Goal: Transaction & Acquisition: Purchase product/service

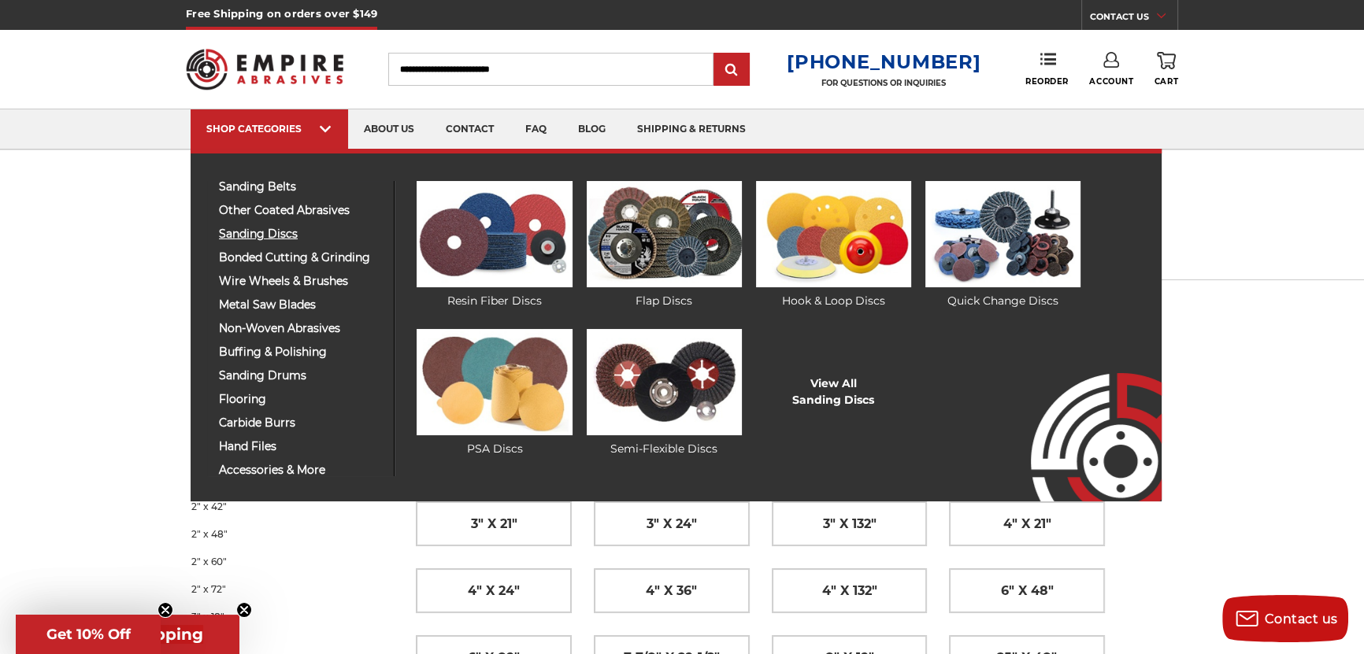
click at [269, 230] on span "sanding discs" at bounding box center [300, 234] width 163 height 12
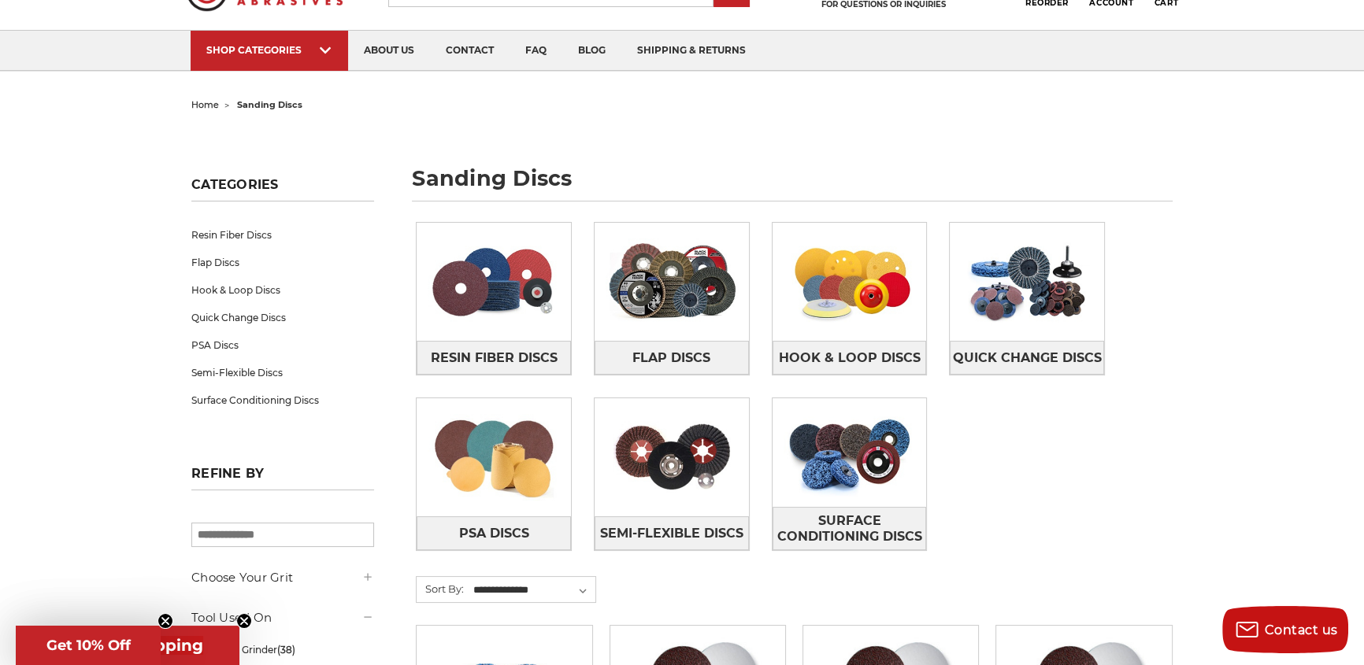
scroll to position [191, 0]
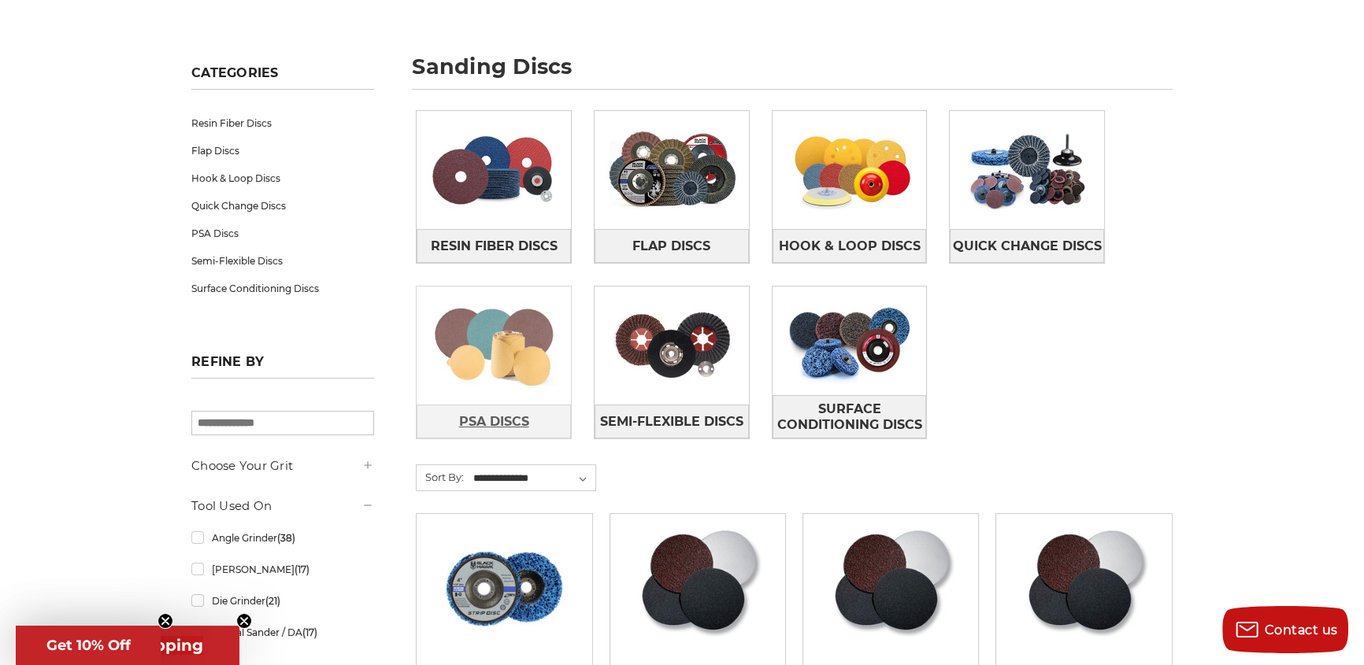
click at [502, 412] on span "PSA Discs" at bounding box center [493, 422] width 70 height 27
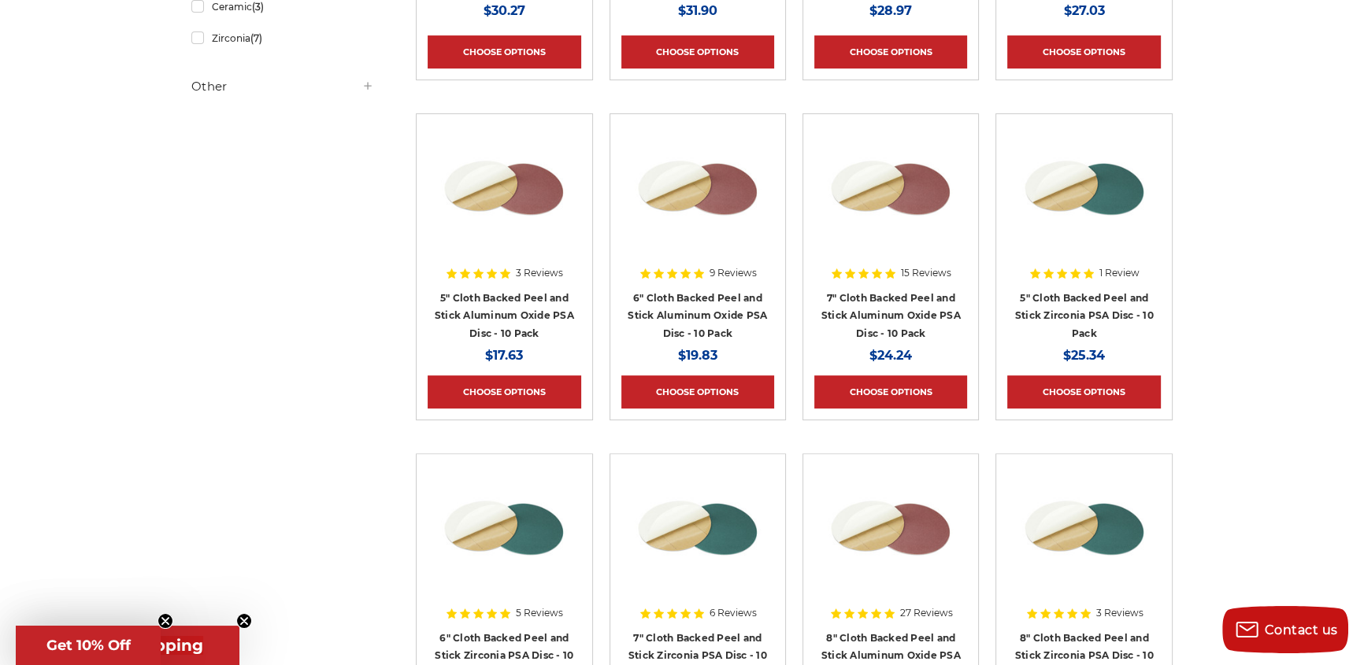
scroll to position [572, 0]
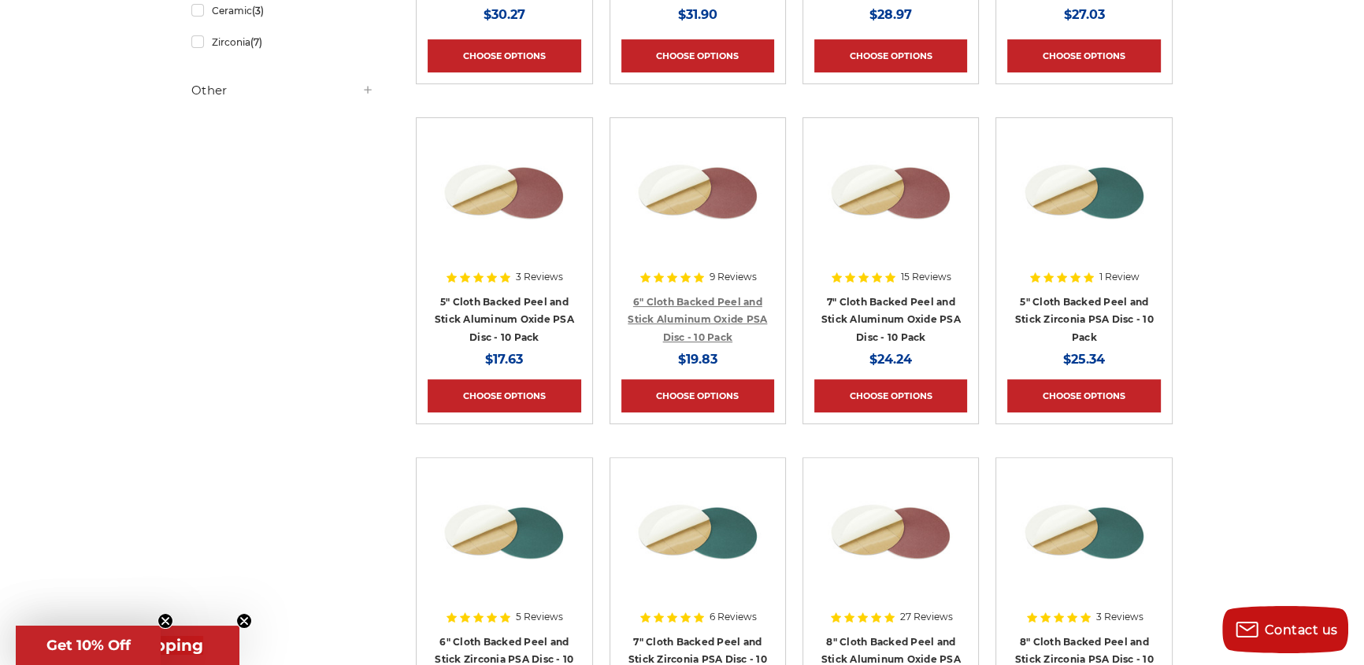
click at [684, 296] on link "6" Cloth Backed Peel and Stick Aluminum Oxide PSA Disc - 10 Pack" at bounding box center [697, 319] width 139 height 47
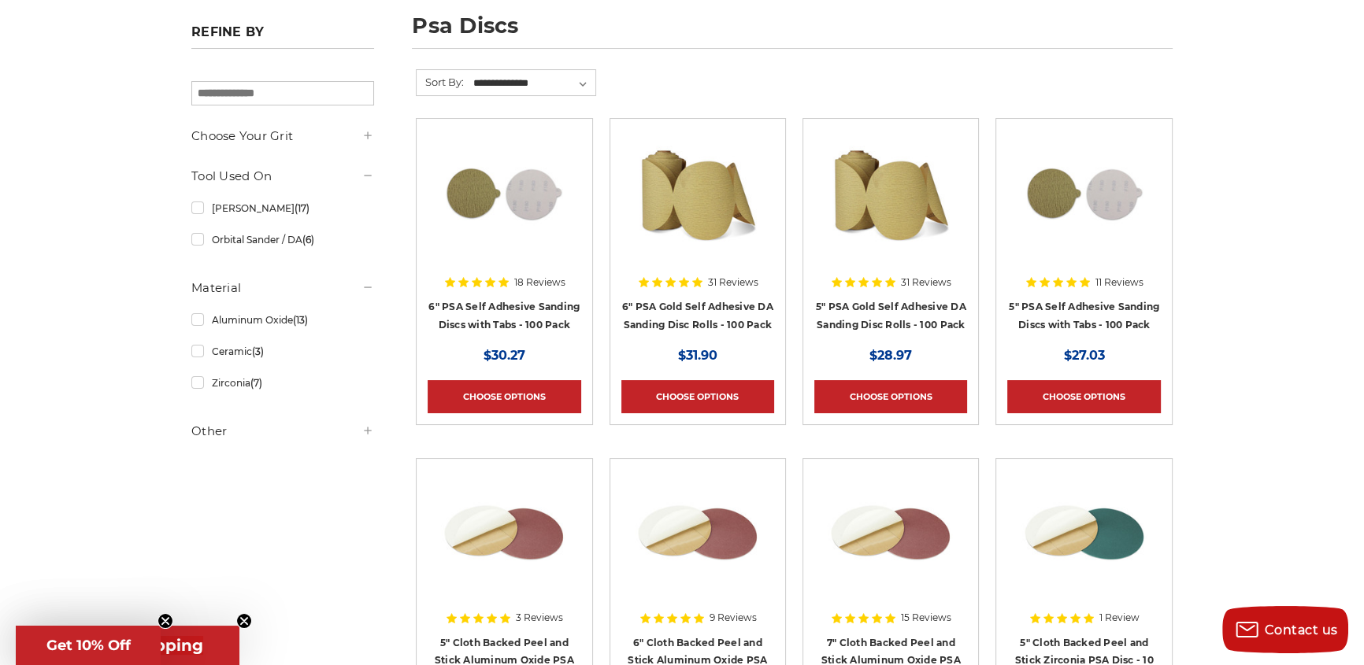
scroll to position [286, 0]
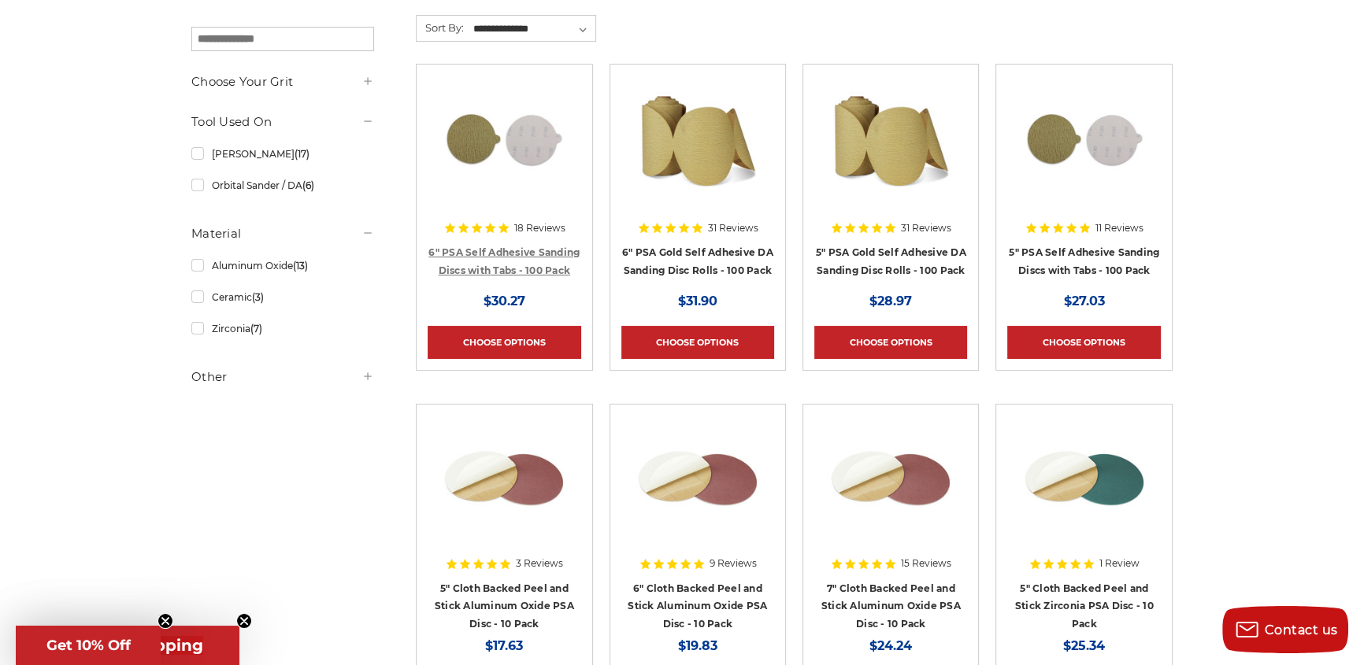
click at [525, 252] on link "6" PSA Self Adhesive Sanding Discs with Tabs - 100 Pack" at bounding box center [503, 261] width 151 height 30
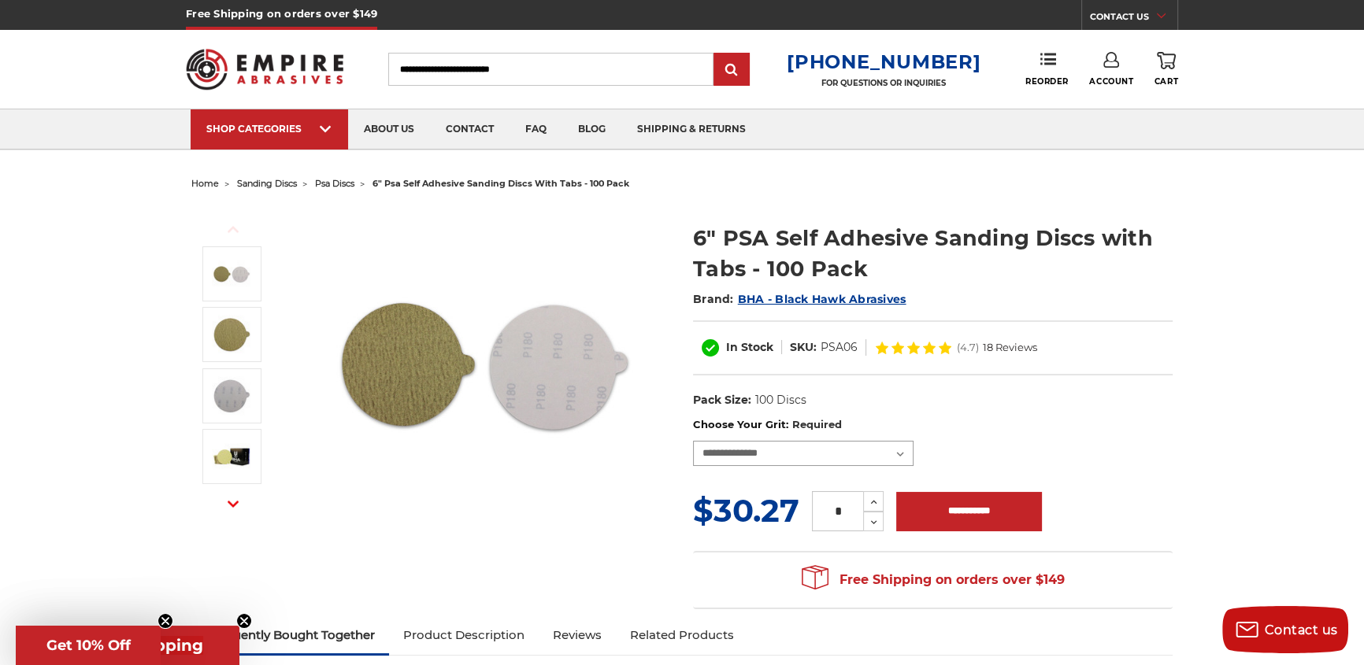
click at [899, 458] on select "**********" at bounding box center [803, 453] width 220 height 25
click at [1080, 420] on label "Choose Your Grit: Required" at bounding box center [933, 425] width 480 height 16
click at [913, 441] on select "**********" at bounding box center [803, 453] width 220 height 25
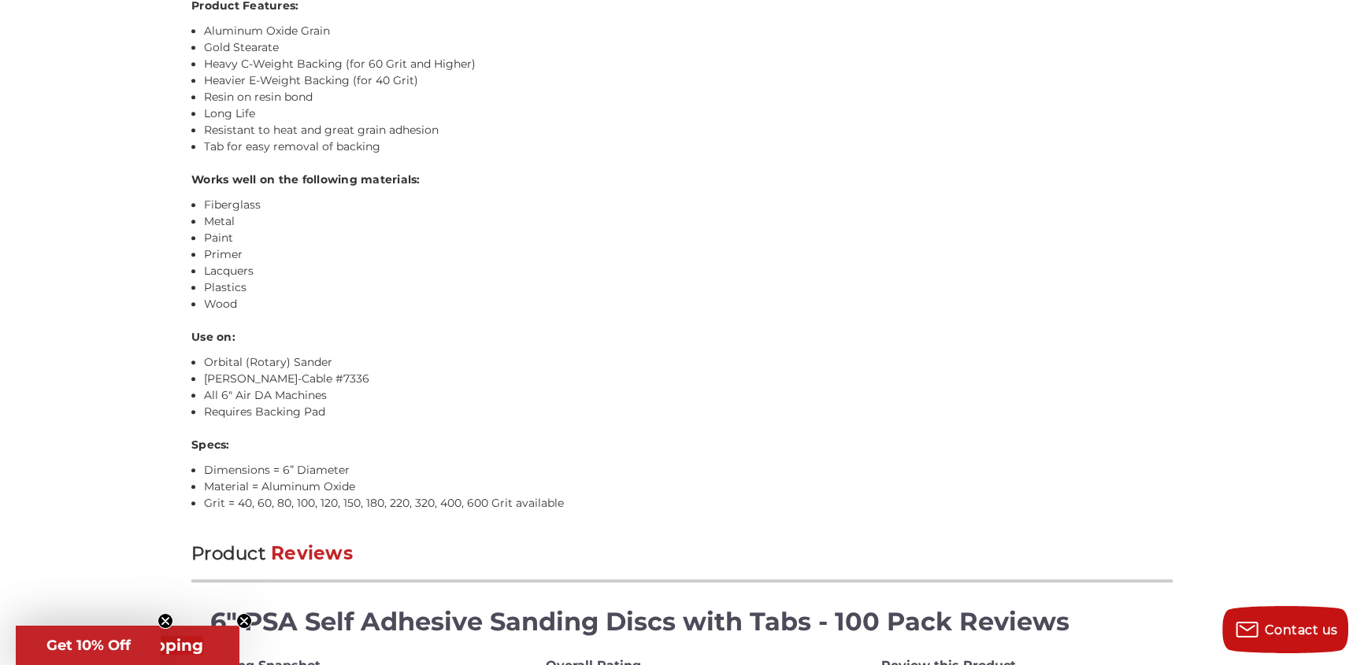
scroll to position [1336, 0]
click at [244, 410] on link "Requires Backing Pad" at bounding box center [264, 410] width 121 height 14
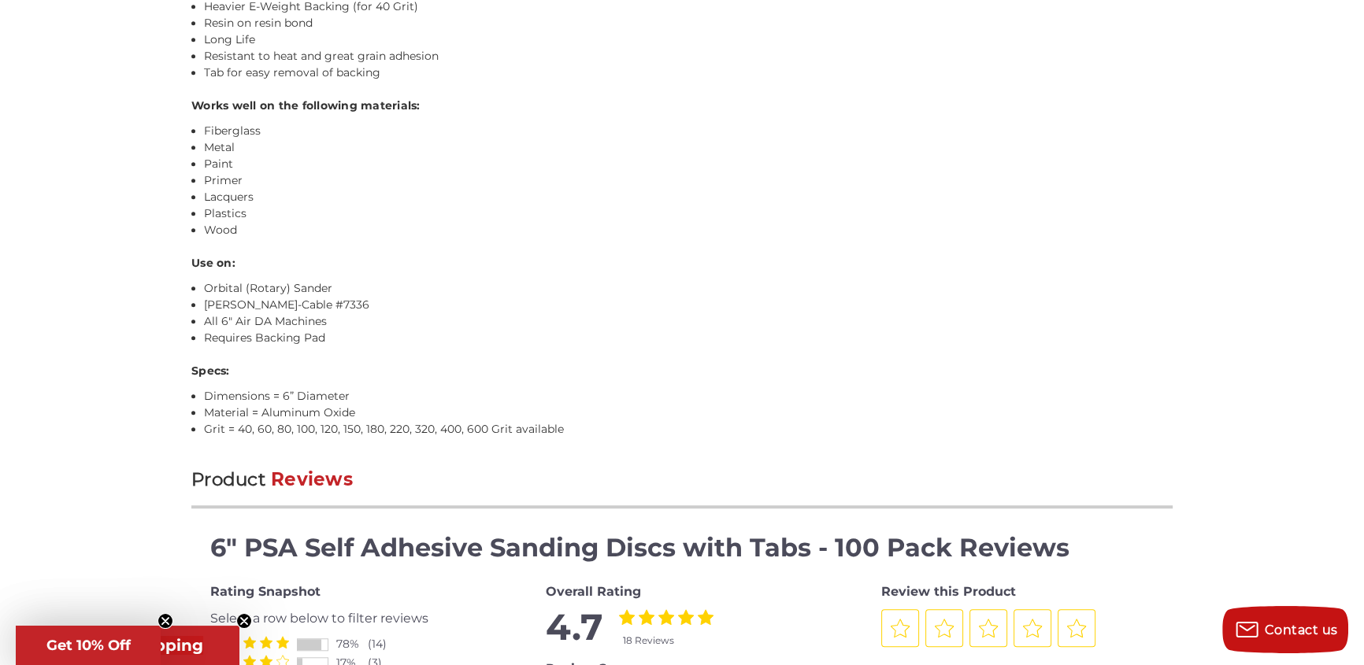
scroll to position [1407, 0]
